Goal: Information Seeking & Learning: Learn about a topic

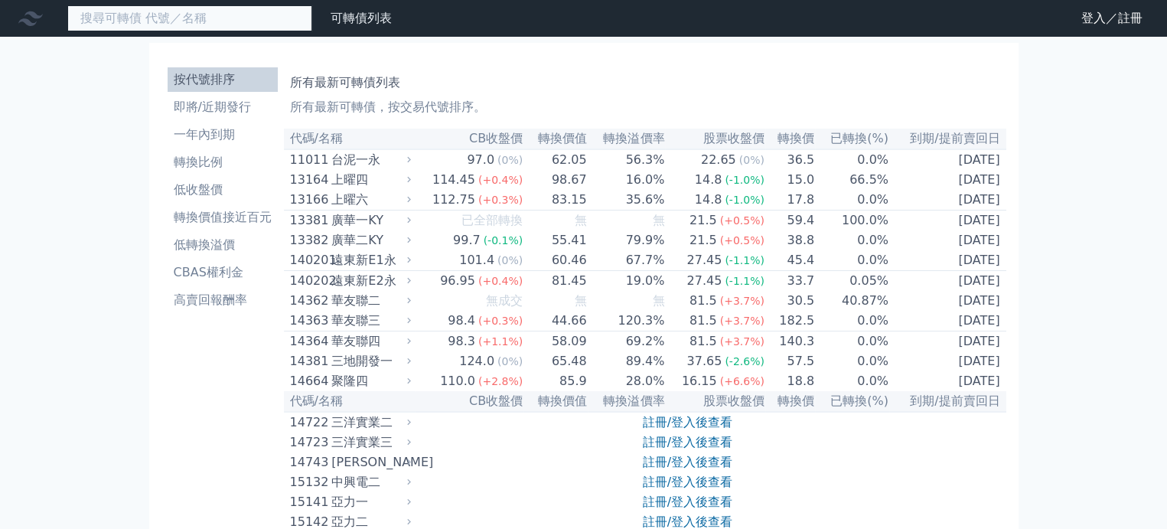
click at [233, 27] on input at bounding box center [189, 18] width 245 height 26
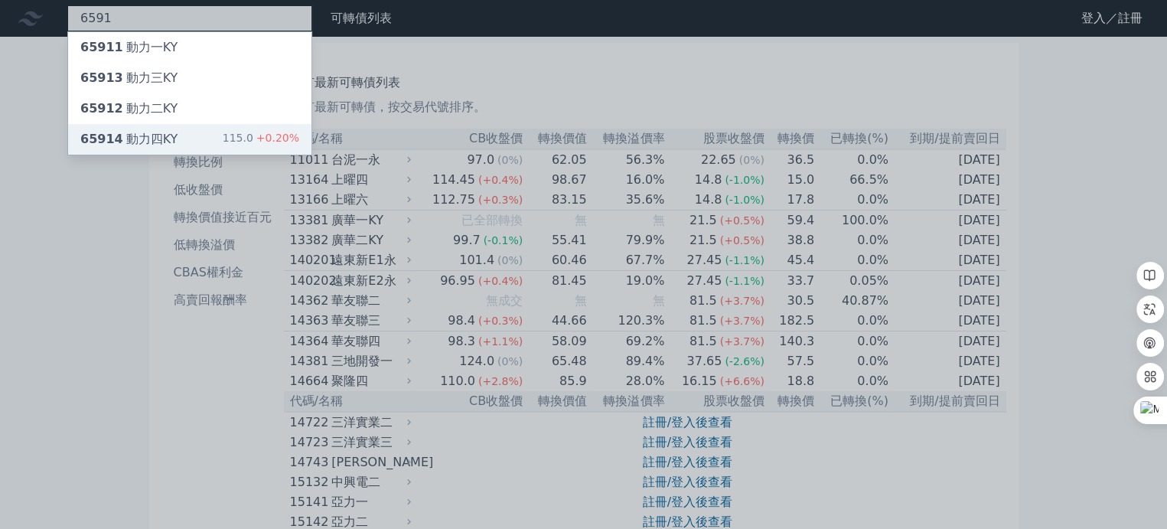
type input "6591"
click at [174, 139] on div "65914 動力四KY 115.0 +0.20%" at bounding box center [189, 139] width 243 height 31
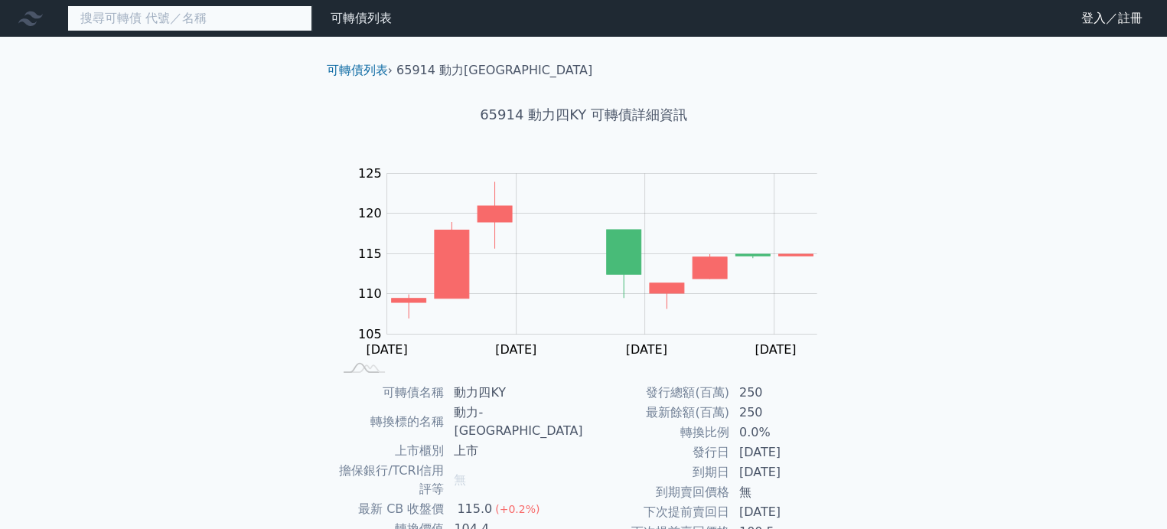
click at [217, 22] on input at bounding box center [189, 18] width 245 height 26
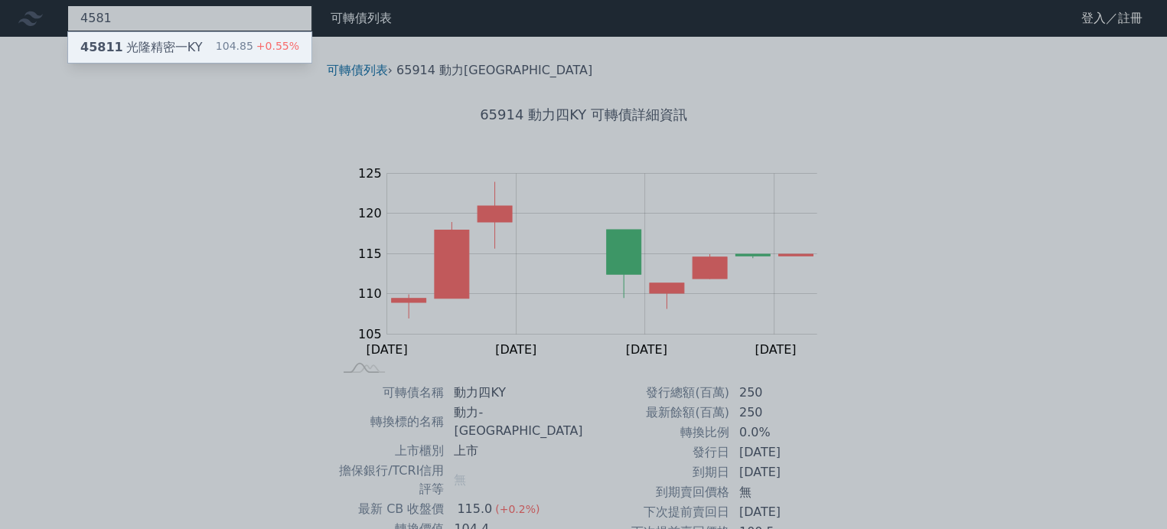
type input "4581"
drag, startPoint x: 164, startPoint y: 46, endPoint x: 177, endPoint y: 72, distance: 29.1
click at [166, 47] on div "45811 光隆精密一KY" at bounding box center [141, 47] width 122 height 18
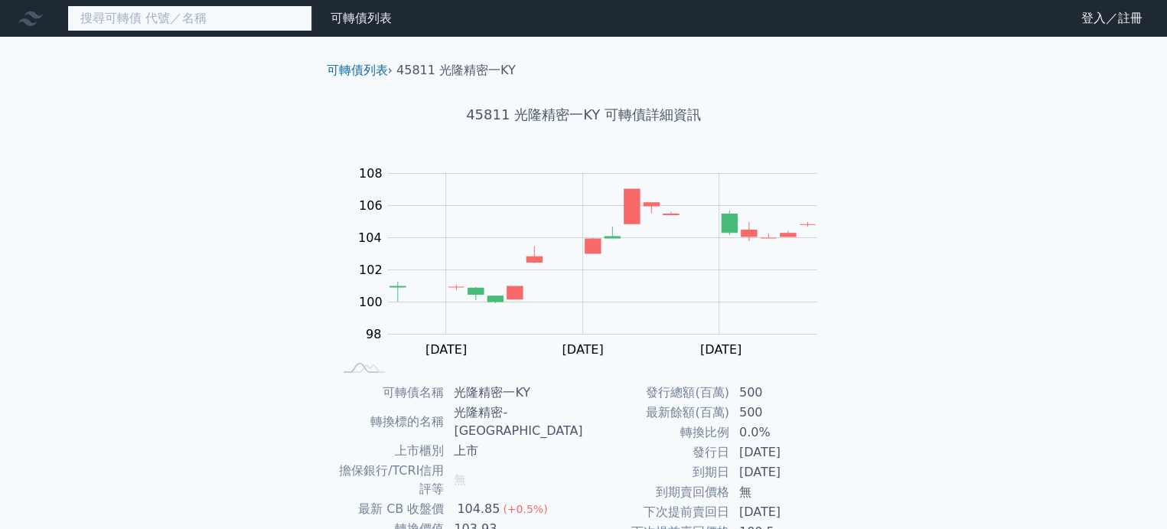
click at [203, 20] on input at bounding box center [189, 18] width 245 height 26
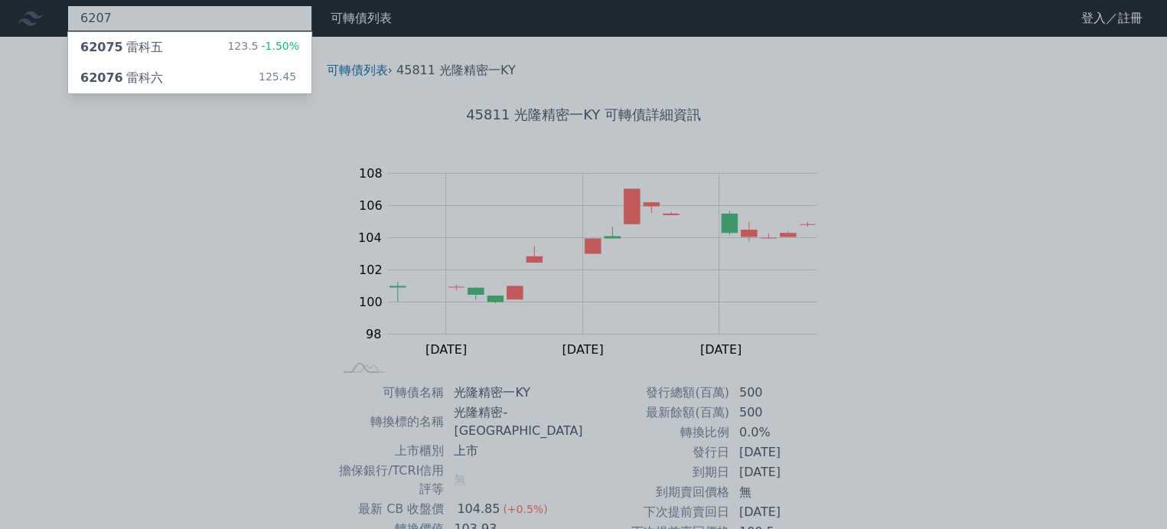
type input "6207"
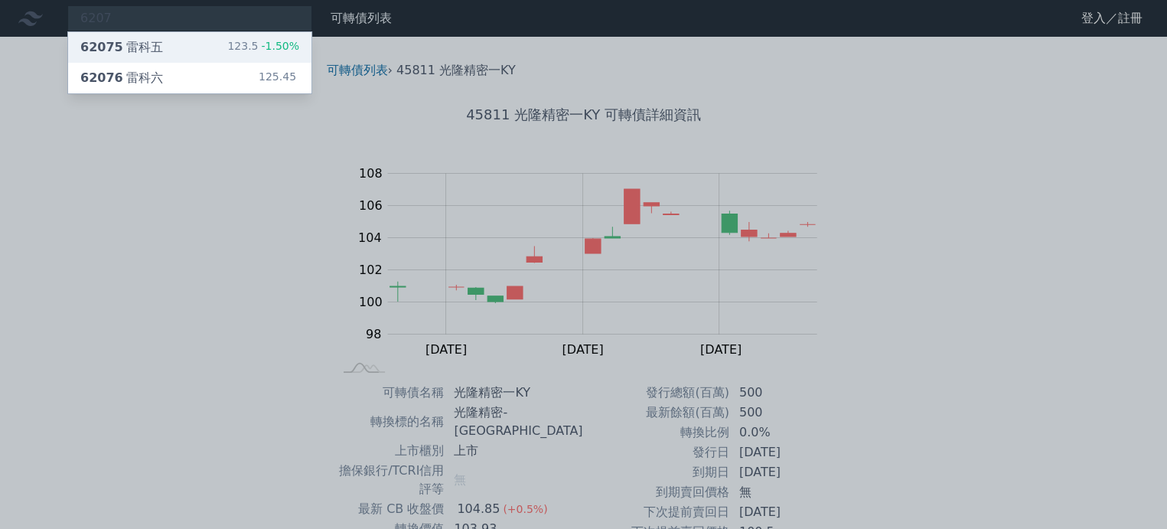
click at [184, 42] on div "62075 雷科五 123.5 -1.50%" at bounding box center [189, 47] width 243 height 31
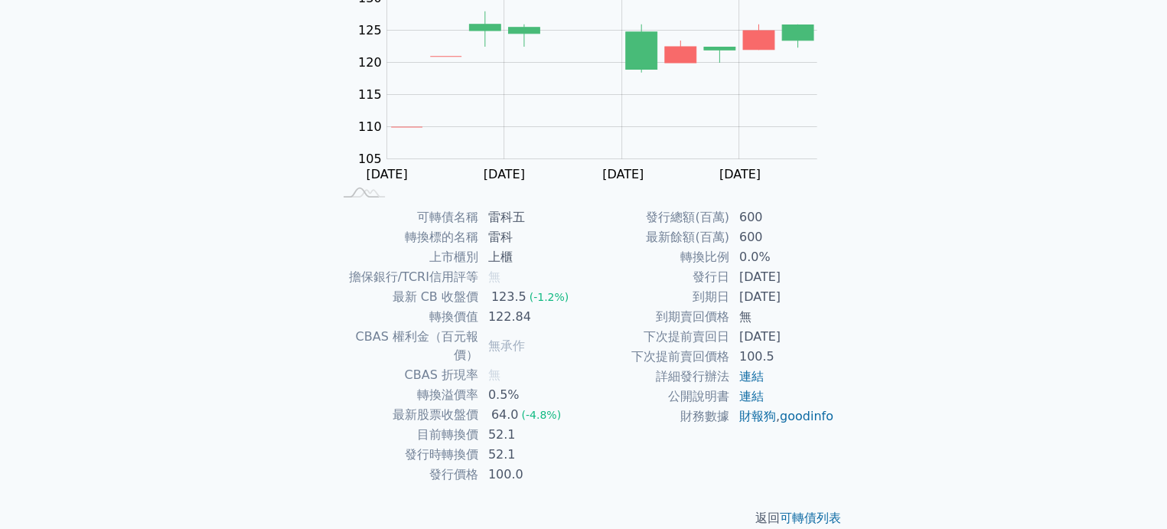
scroll to position [180, 0]
